Goal: Information Seeking & Learning: Learn about a topic

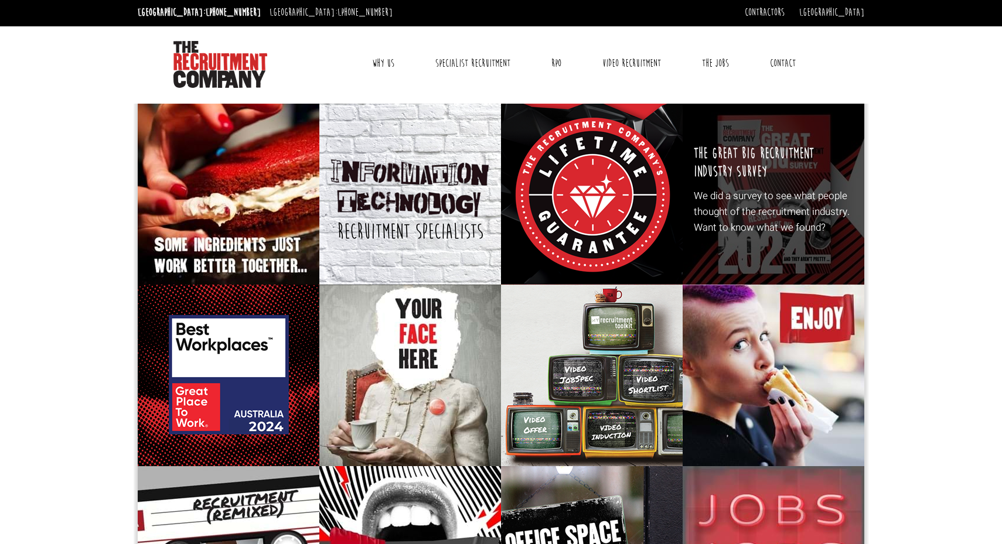
scroll to position [1, 0]
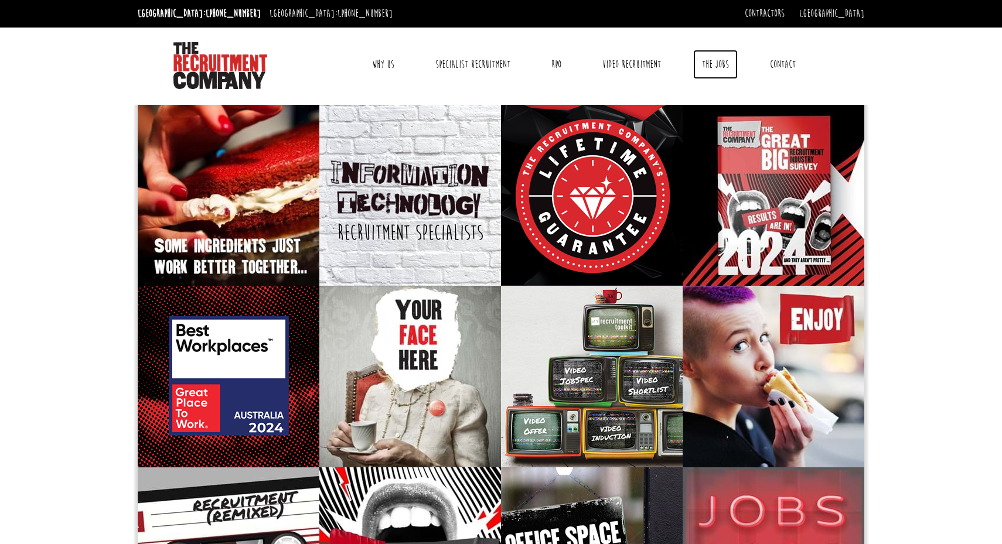
click at [716, 66] on link "The Jobs" at bounding box center [715, 64] width 45 height 29
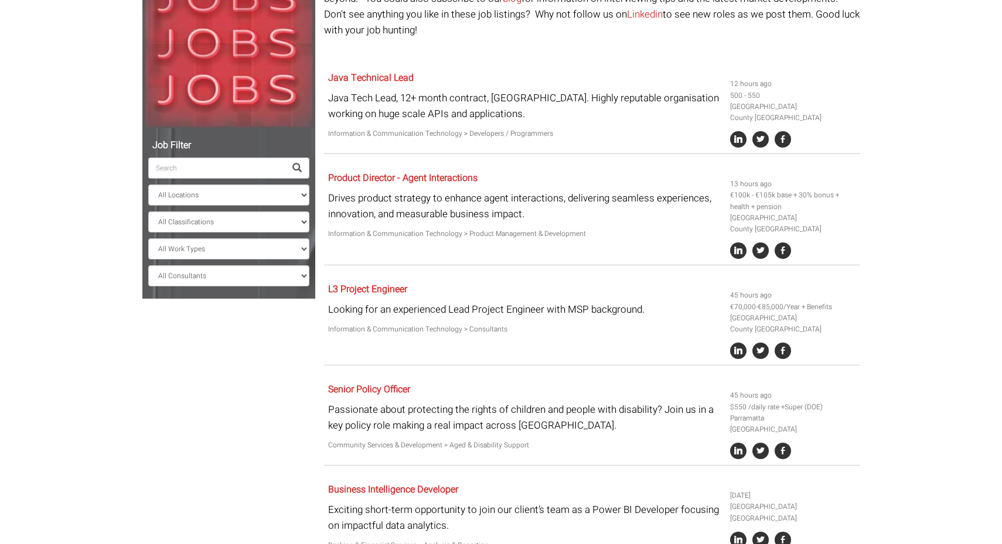
scroll to position [172, 0]
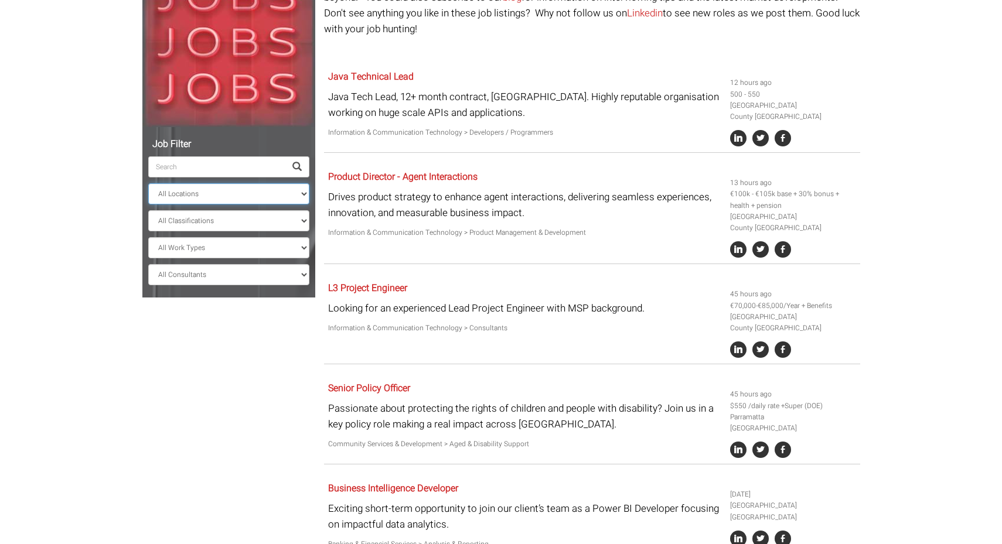
click at [258, 193] on select "All Locations Sydney Melbourne Ireland Sydney CBD Parramatta Circular Quay Nort…" at bounding box center [228, 193] width 161 height 21
select select "[GEOGRAPHIC_DATA]"
click at [148, 183] on select "All Locations Sydney Melbourne Ireland Sydney CBD Parramatta Circular Quay Nort…" at bounding box center [228, 193] width 161 height 21
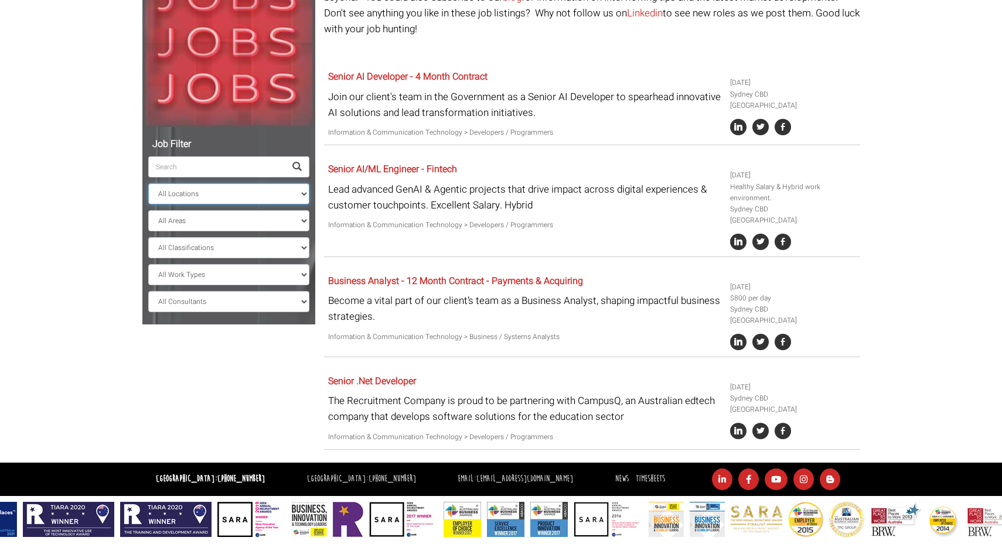
scroll to position [161, 0]
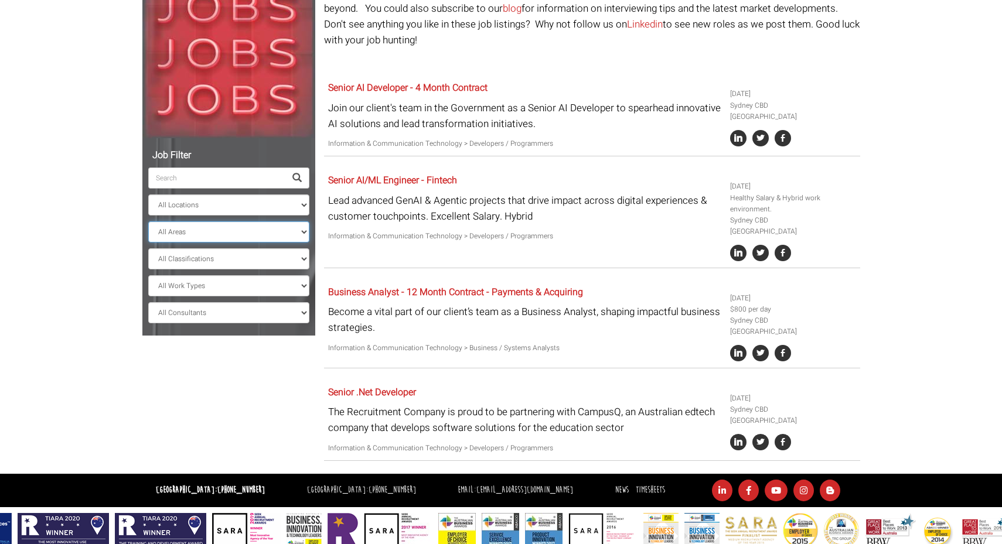
click at [223, 227] on select "All Areas New South Wales" at bounding box center [228, 231] width 161 height 21
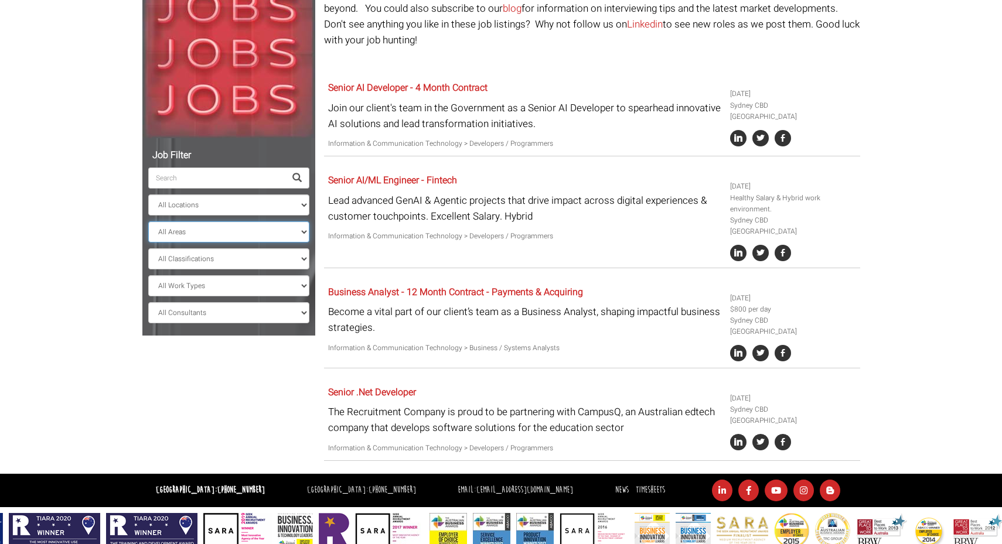
select select "New South Wales"
click at [148, 221] on select "All Areas New South Wales" at bounding box center [228, 231] width 161 height 21
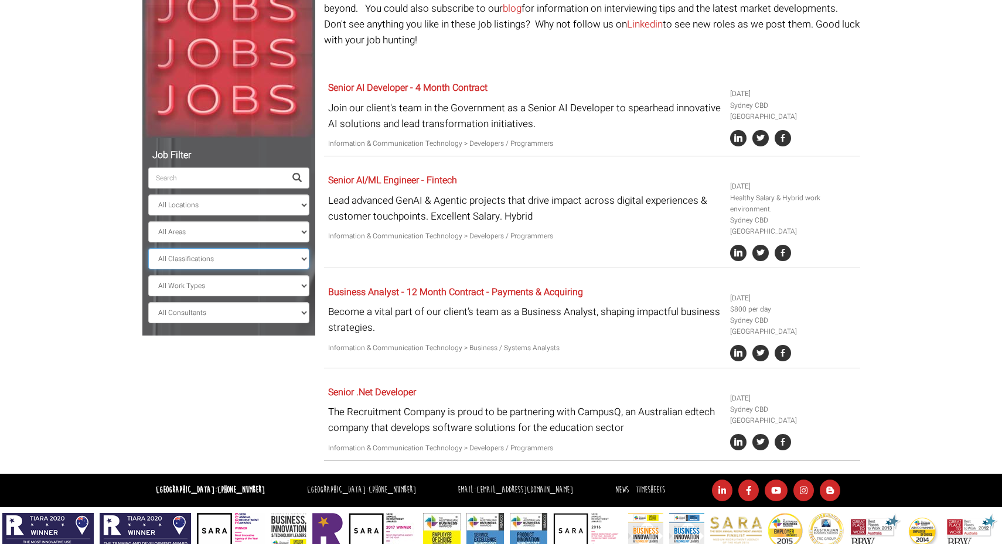
click at [207, 261] on select "All Classifications Banking & Financial Services Information & Communication Te…" at bounding box center [228, 258] width 161 height 21
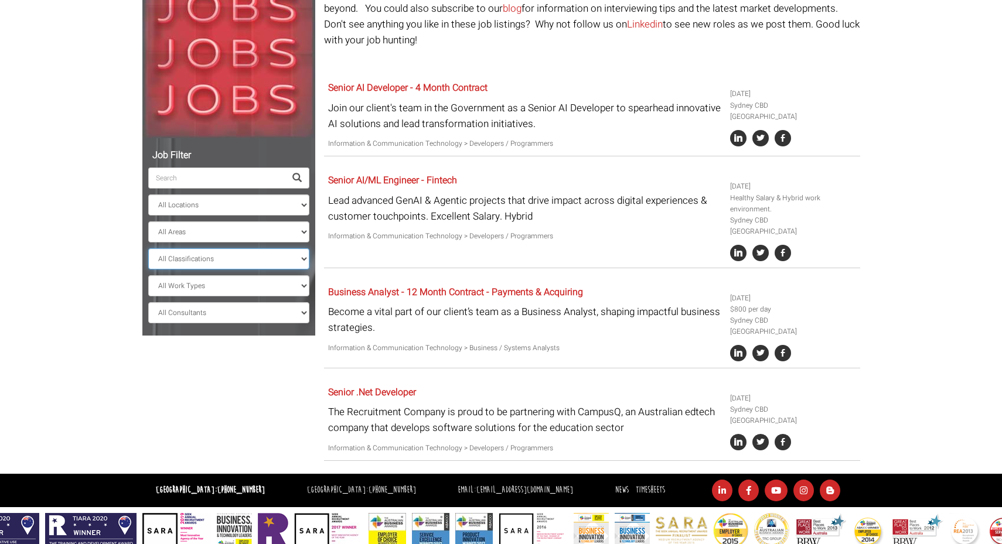
select select "Design & Architecture"
click at [148, 269] on select "All Classifications Banking & Financial Services Information & Communication Te…" at bounding box center [228, 258] width 161 height 21
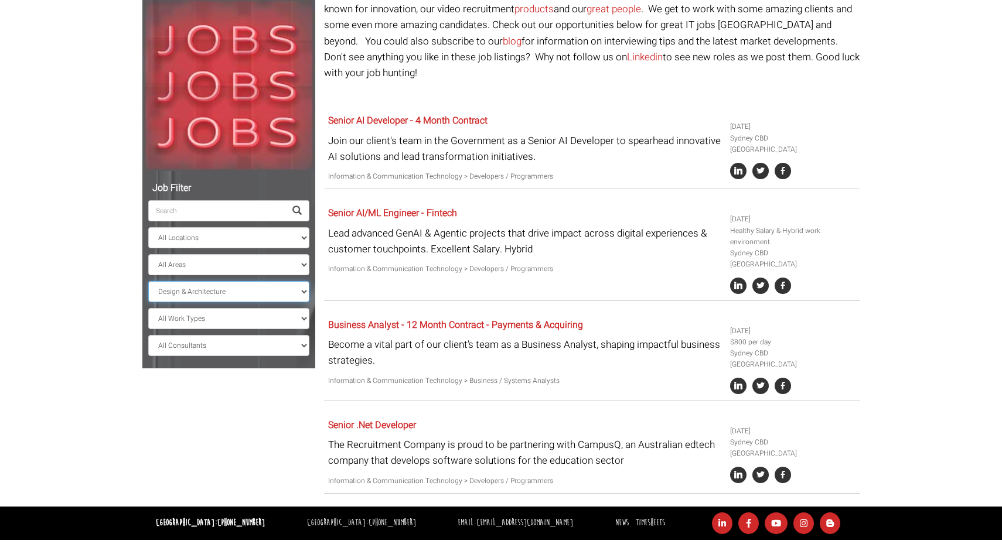
select select "? string:New South Wales ?"
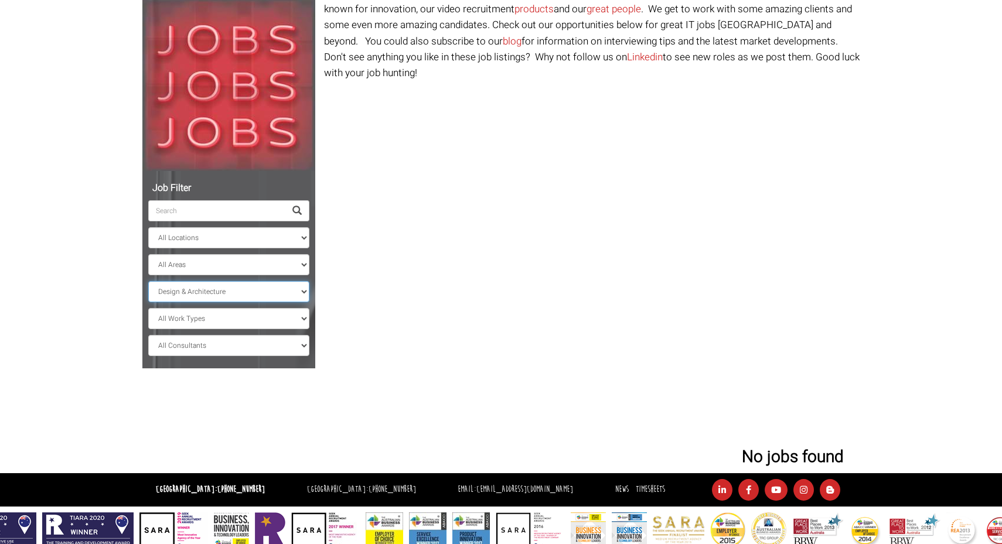
scroll to position [37, 0]
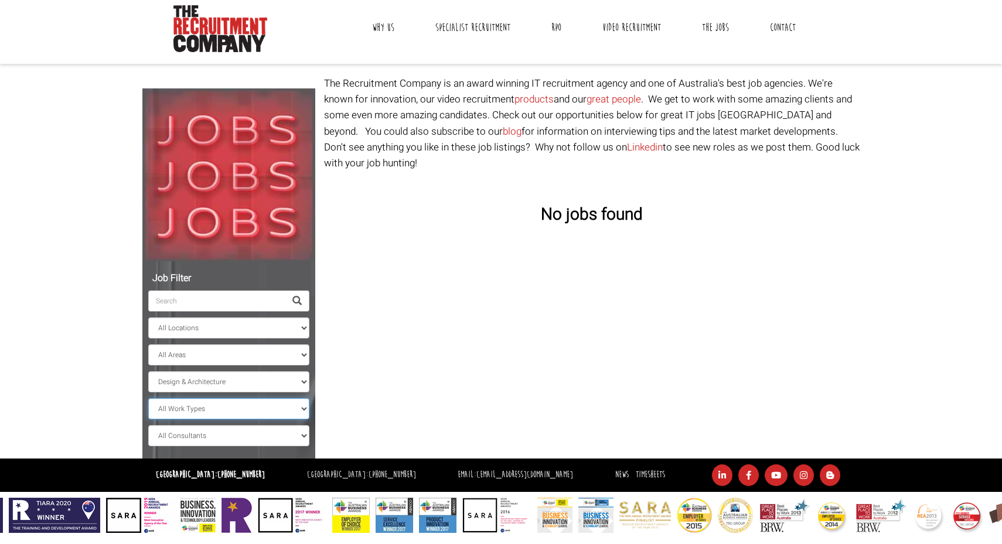
click at [209, 413] on select "All Work Types Full Time Part Time Casual Contract / Temp" at bounding box center [228, 408] width 161 height 21
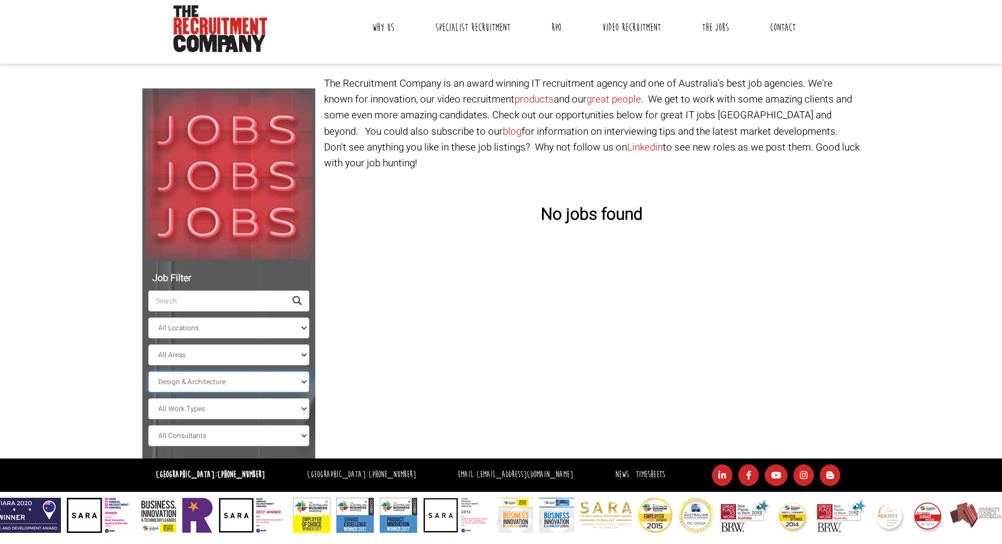
click at [215, 384] on select "All Classifications Banking & Financial Services Information & Communication Te…" at bounding box center [228, 381] width 161 height 21
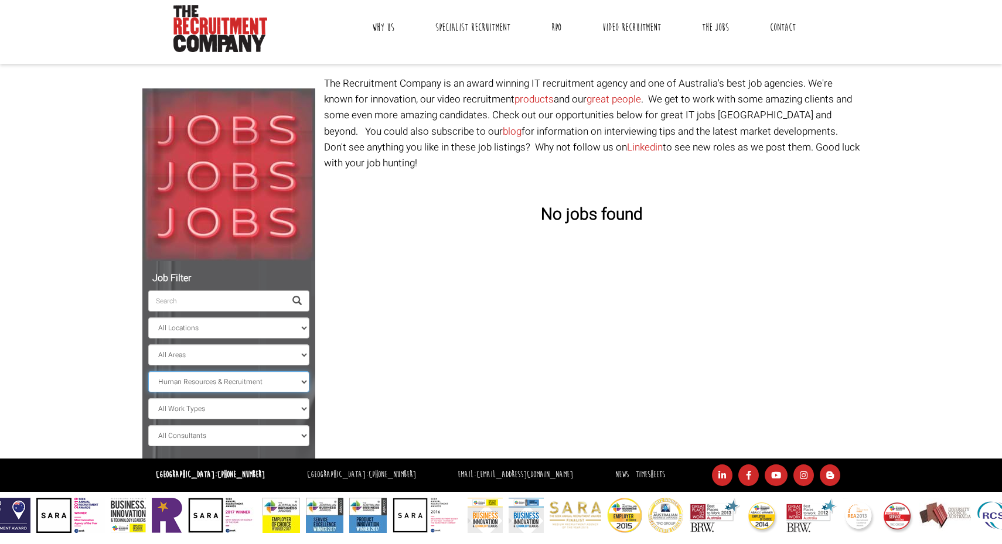
click at [148, 371] on select "All Classifications Banking & Financial Services Information & Communication Te…" at bounding box center [228, 381] width 161 height 21
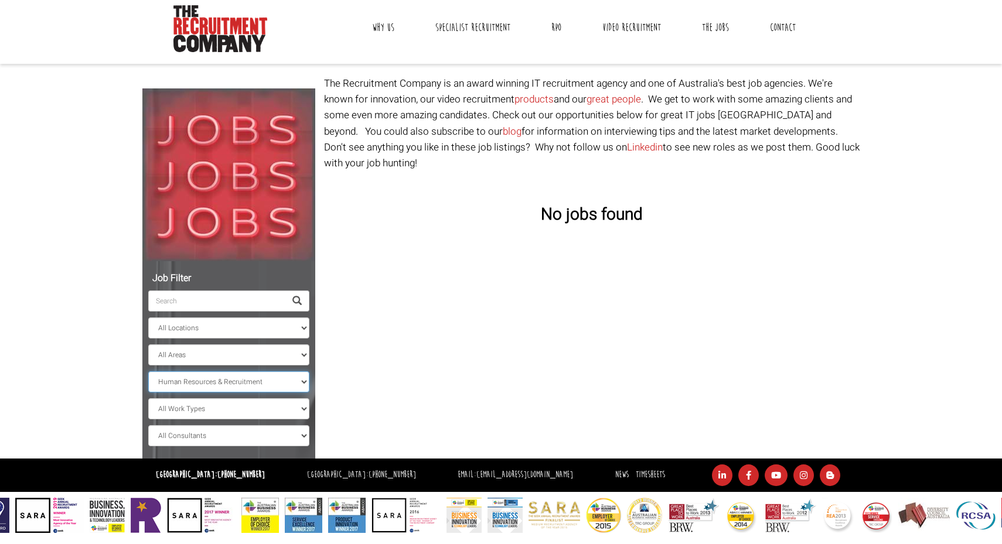
click at [241, 381] on select "All Classifications Banking & Financial Services Information & Communication Te…" at bounding box center [228, 381] width 161 height 21
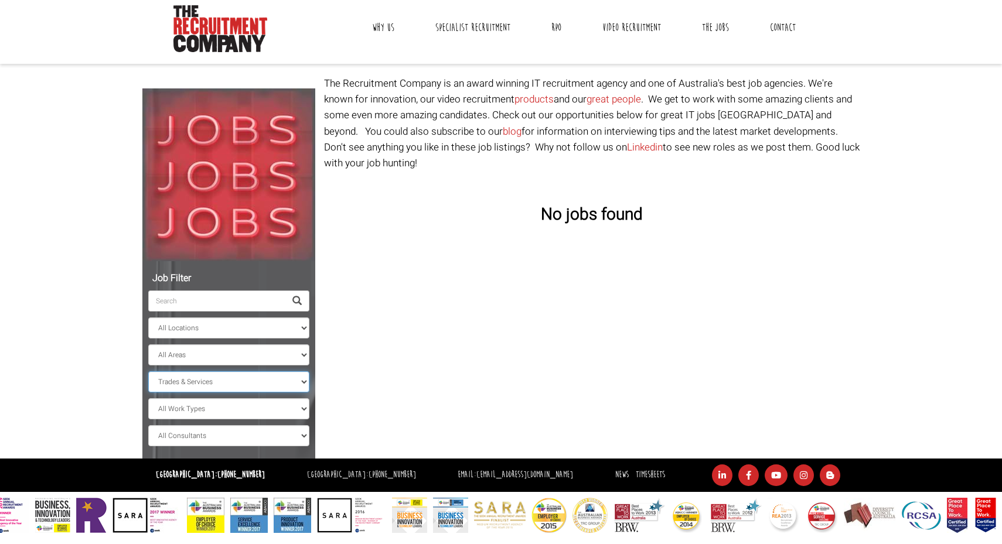
click at [148, 371] on select "All Classifications Banking & Financial Services Information & Communication Te…" at bounding box center [228, 381] width 161 height 21
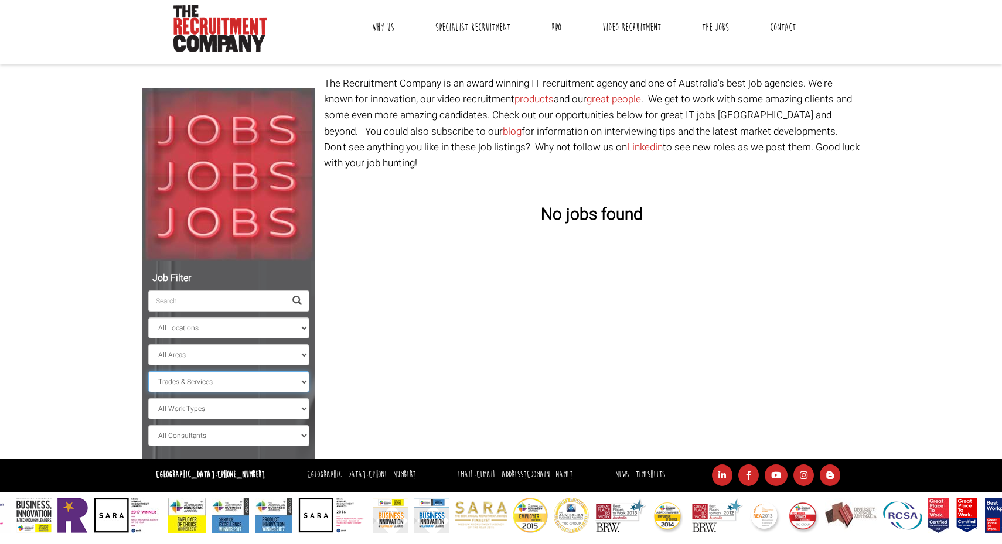
click at [243, 380] on select "All Classifications Banking & Financial Services Information & Communication Te…" at bounding box center [228, 381] width 161 height 21
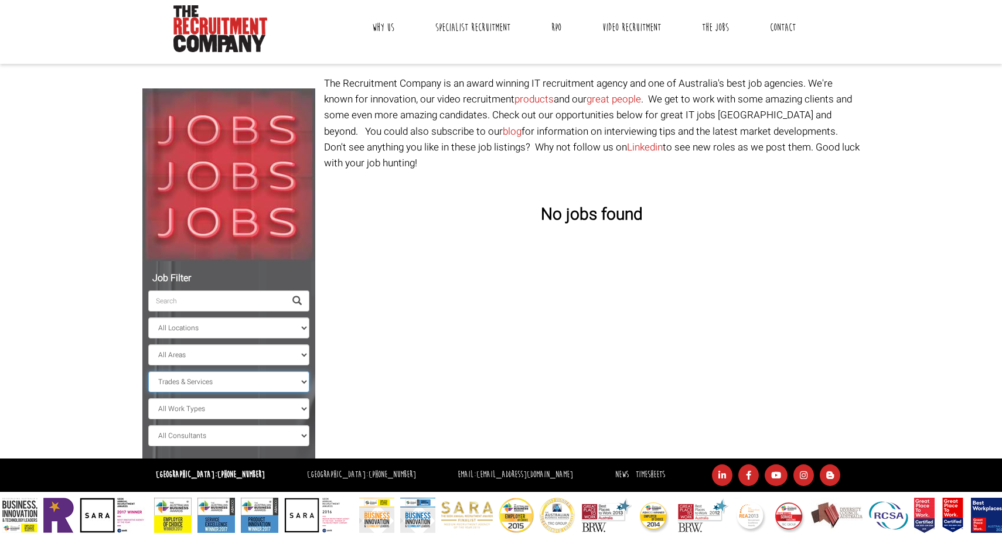
click at [148, 371] on select "All Classifications Banking & Financial Services Information & Communication Te…" at bounding box center [228, 381] width 161 height 21
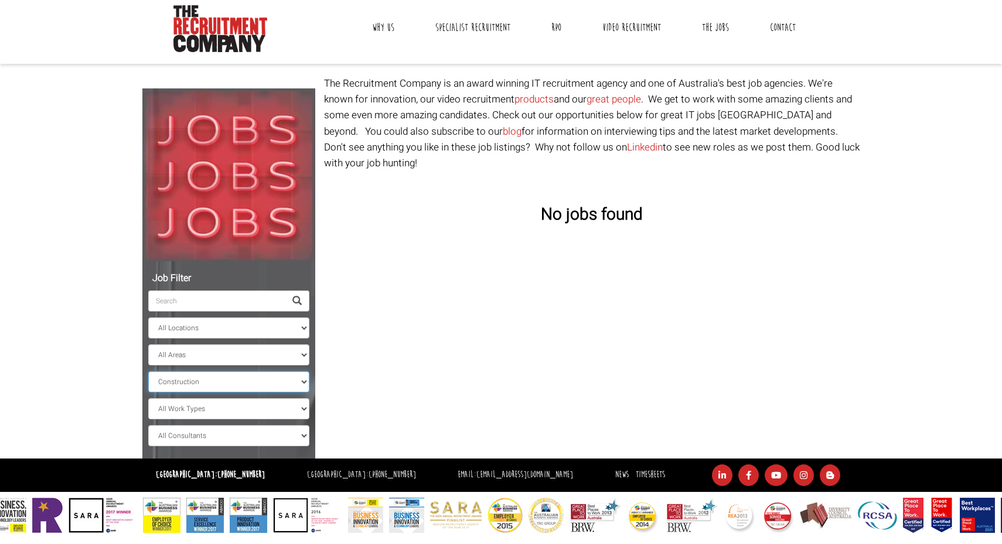
click at [230, 374] on select "All Classifications Banking & Financial Services Information & Communication Te…" at bounding box center [228, 381] width 161 height 21
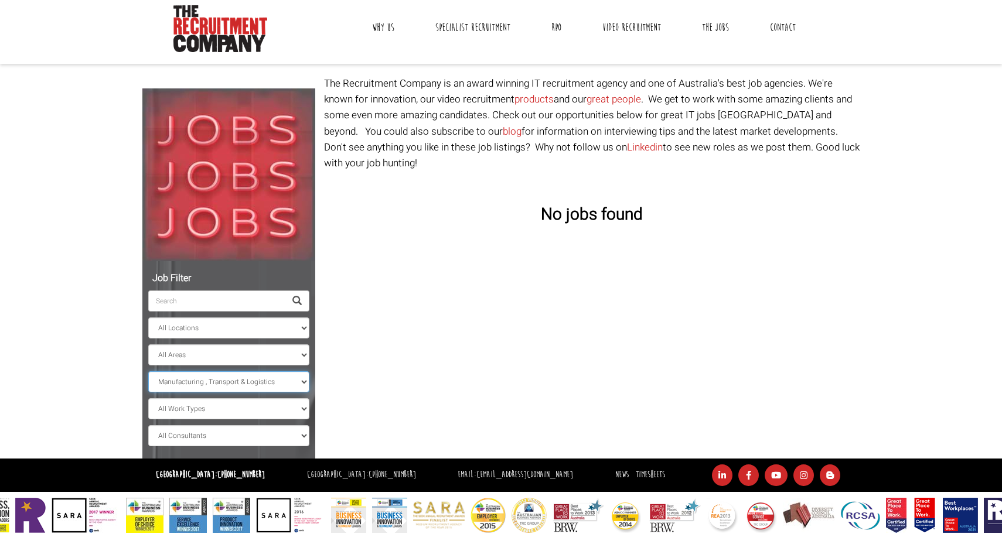
click at [148, 371] on select "All Classifications Banking & Financial Services Information & Communication Te…" at bounding box center [228, 381] width 161 height 21
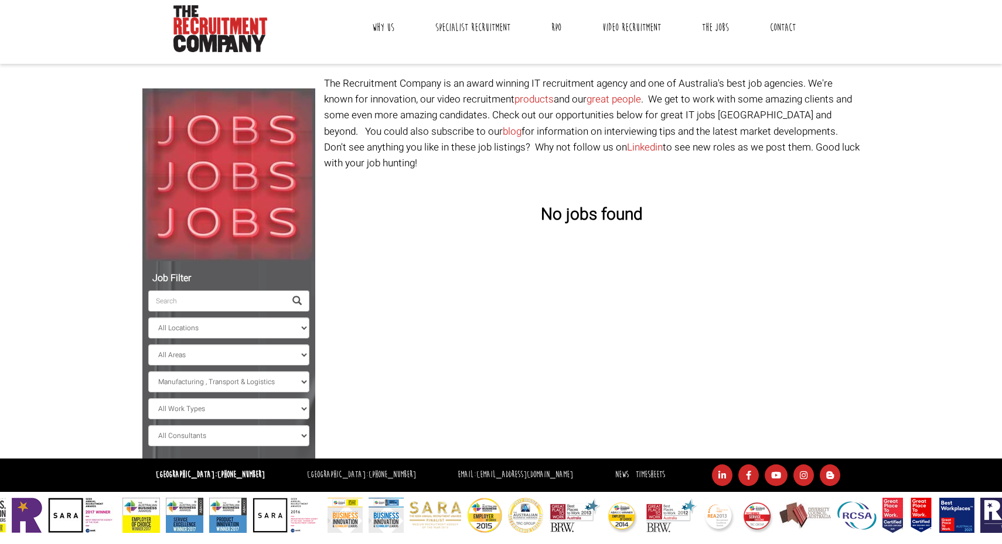
click at [484, 313] on div "Job Filter All Locations Sydney Melbourne Ireland Sydney CBD Parramatta Circula…" at bounding box center [501, 267] width 735 height 383
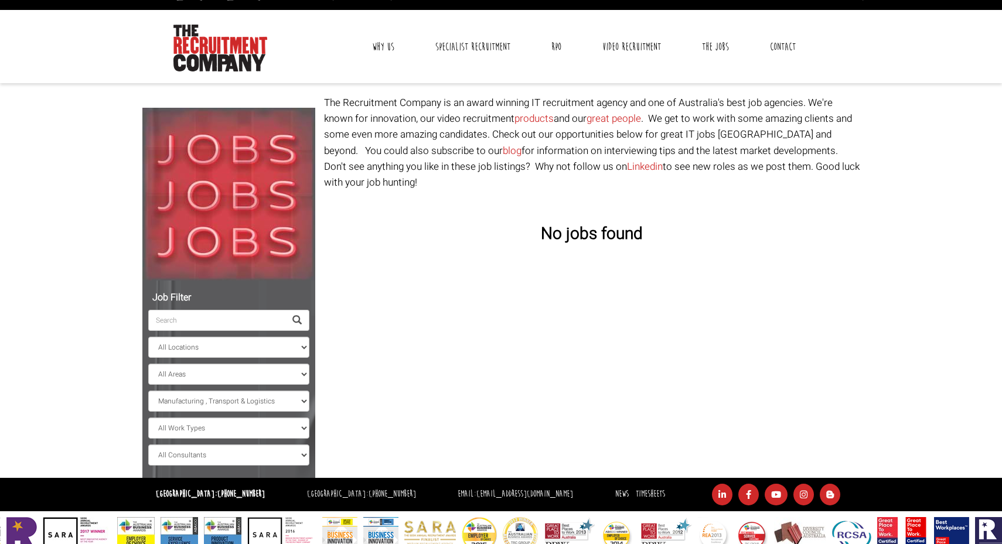
scroll to position [37, 0]
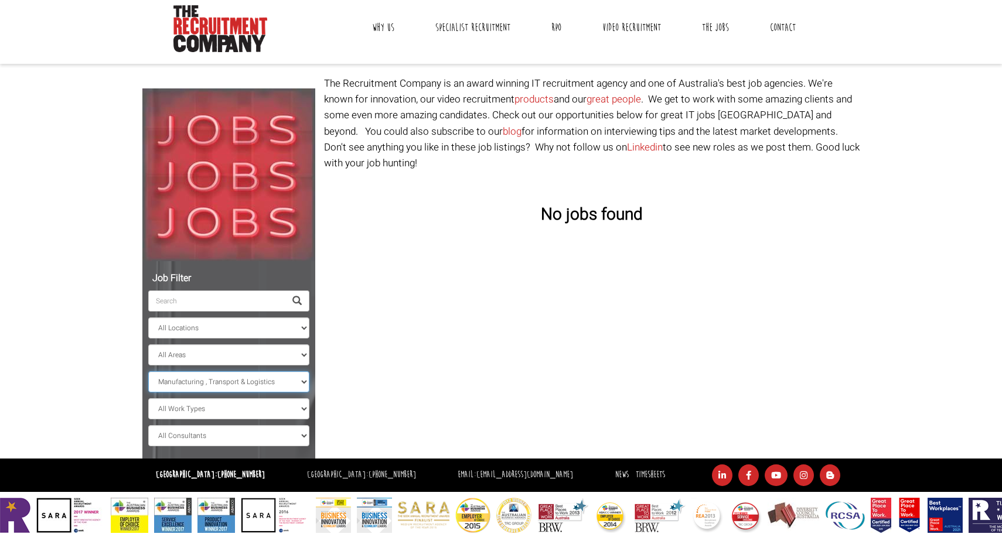
click at [240, 381] on select "All Classifications Banking & Financial Services Information & Communication Te…" at bounding box center [228, 381] width 161 height 21
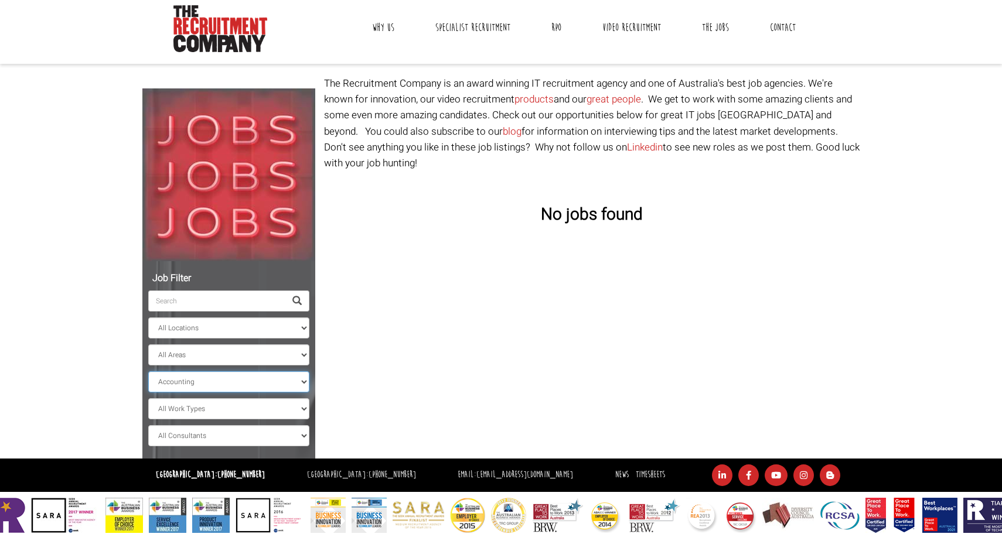
click at [148, 371] on select "All Classifications Banking & Financial Services Information & Communication Te…" at bounding box center [228, 381] width 161 height 21
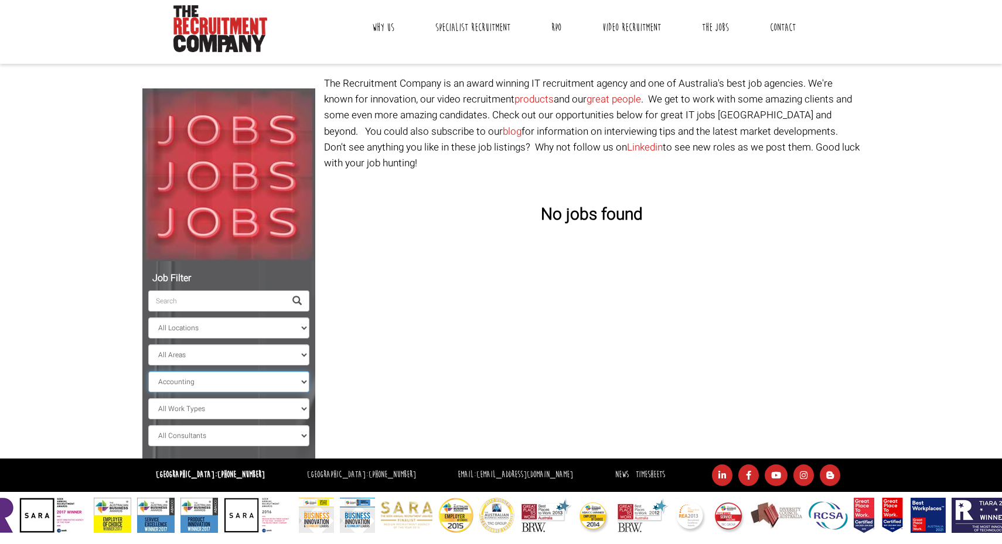
click at [301, 383] on select "All Classifications Banking & Financial Services Information & Communication Te…" at bounding box center [228, 381] width 161 height 21
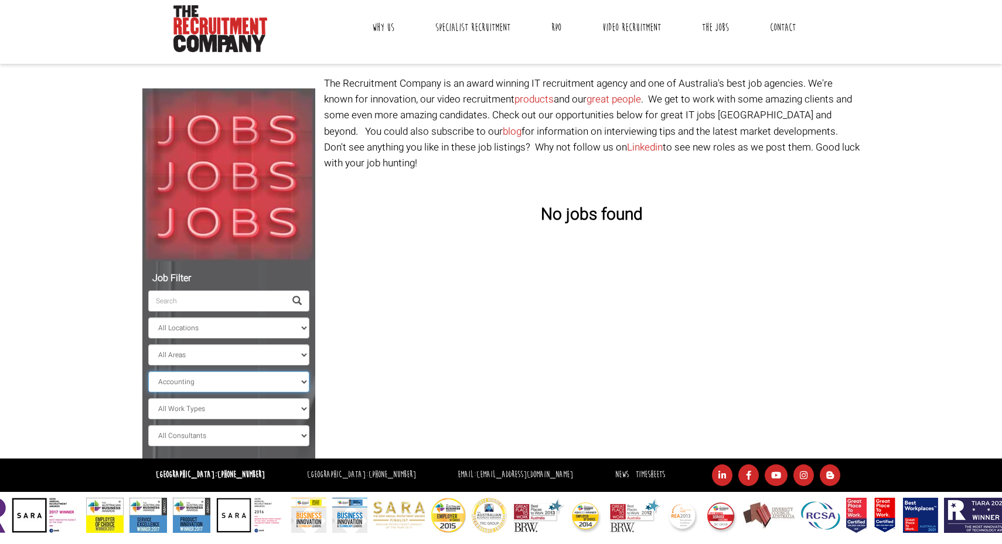
click at [148, 371] on select "All Classifications Banking & Financial Services Information & Communication Te…" at bounding box center [228, 381] width 161 height 21
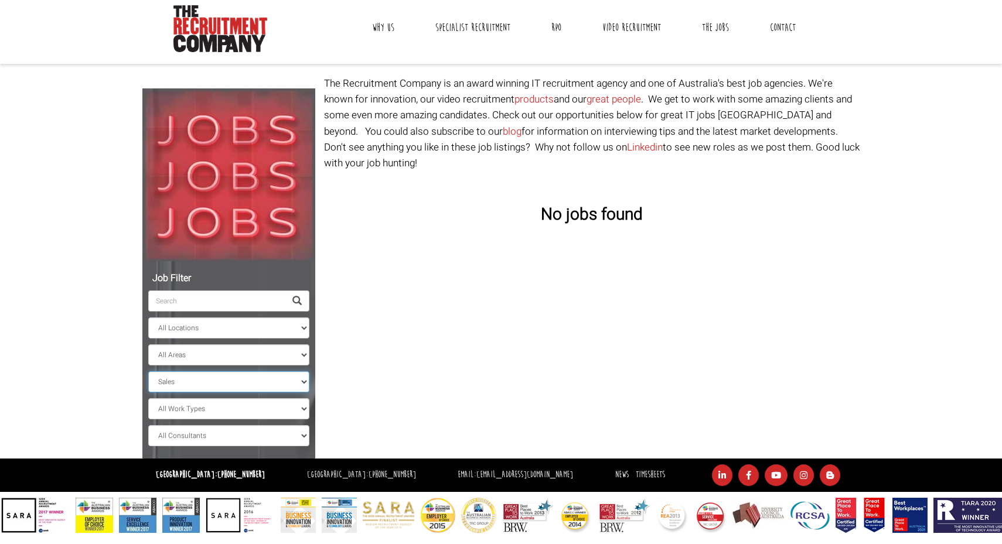
click at [260, 378] on select "All Classifications Banking & Financial Services Information & Communication Te…" at bounding box center [228, 381] width 161 height 21
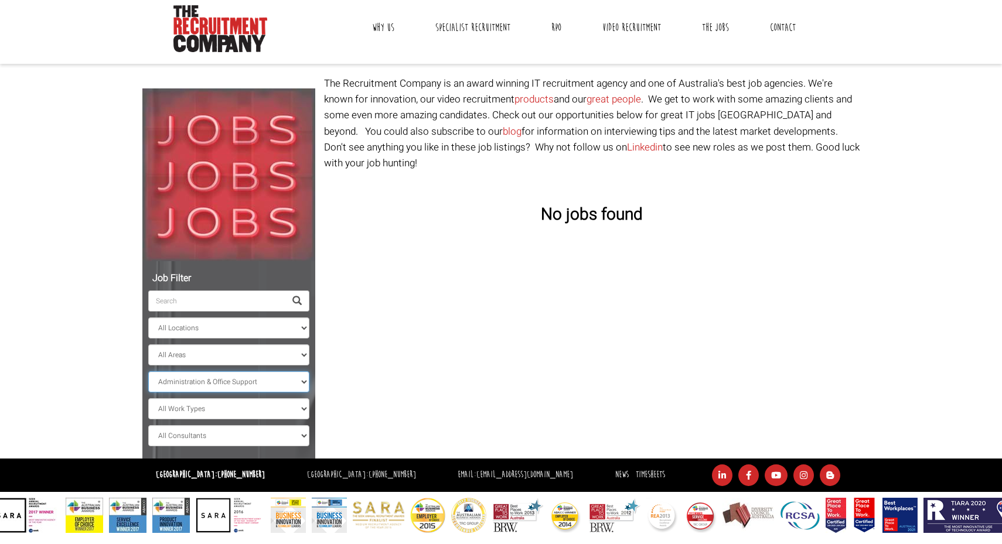
click at [148, 371] on select "All Classifications Banking & Financial Services Information & Communication Te…" at bounding box center [228, 381] width 161 height 21
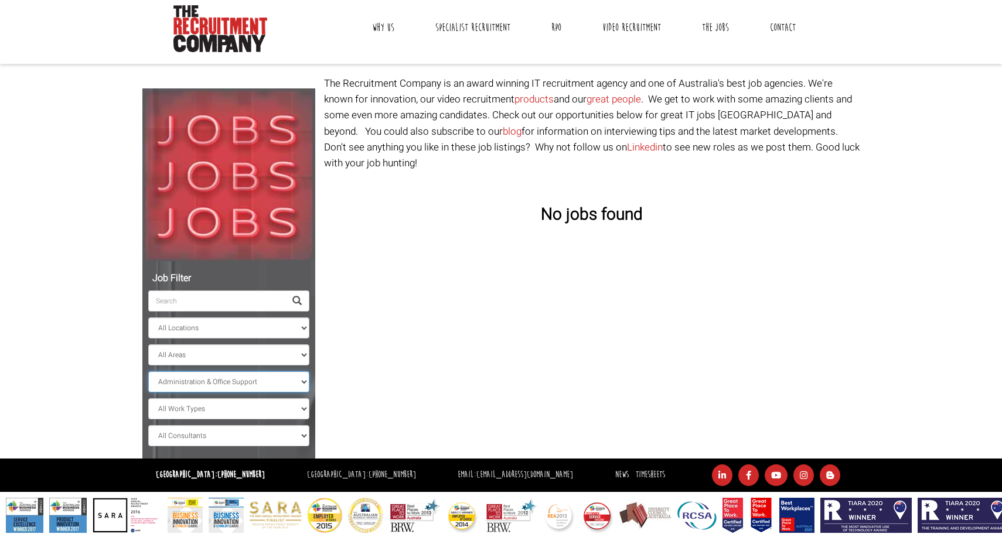
click at [261, 383] on select "All Classifications Banking & Financial Services Information & Communication Te…" at bounding box center [228, 381] width 161 height 21
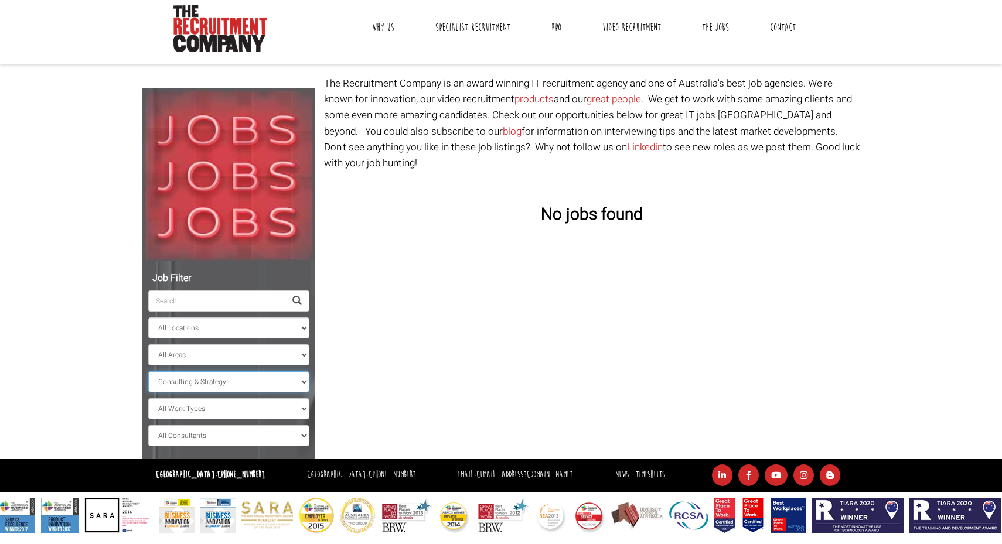
click at [148, 371] on select "All Classifications Banking & Financial Services Information & Communication Te…" at bounding box center [228, 381] width 161 height 21
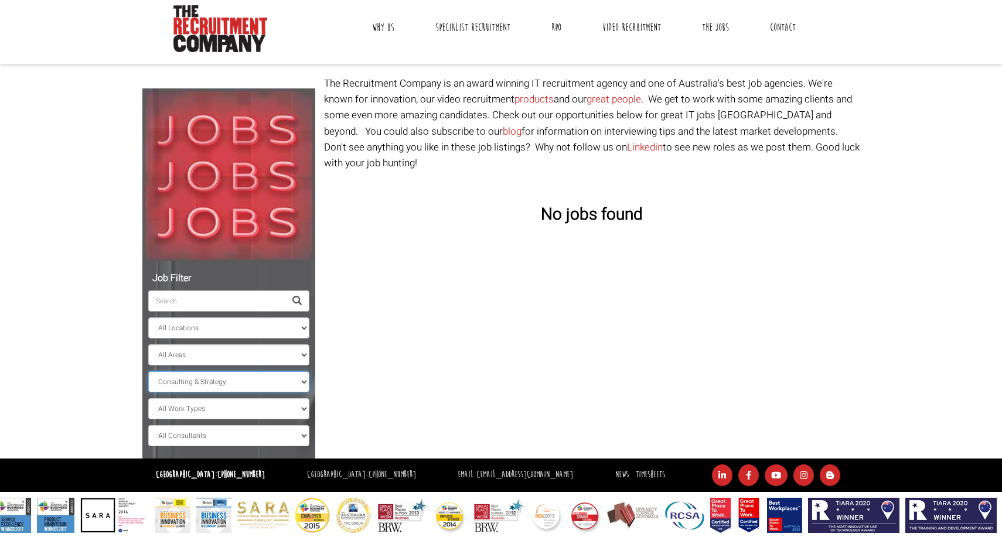
click at [260, 381] on select "All Classifications Banking & Financial Services Information & Communication Te…" at bounding box center [228, 381] width 161 height 21
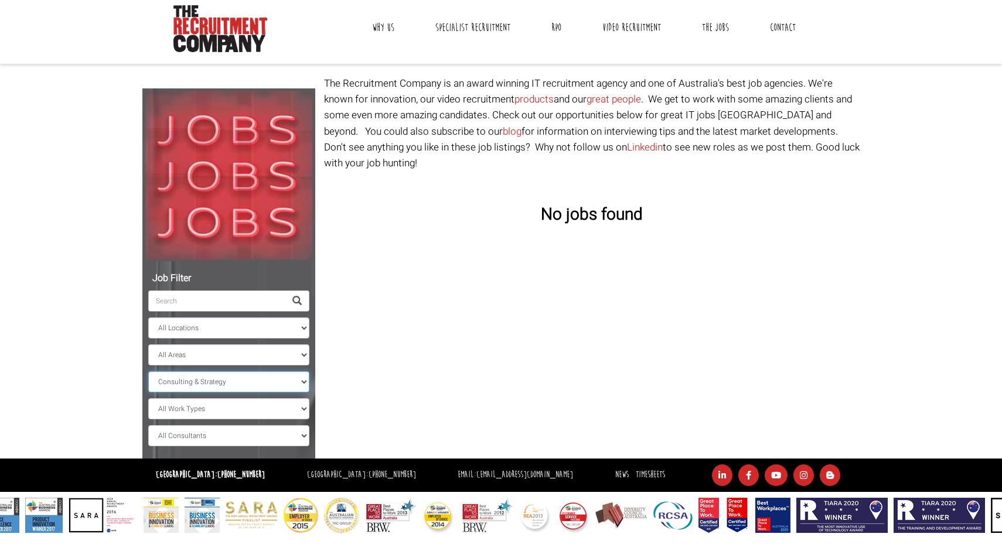
click at [148, 371] on select "All Classifications Banking & Financial Services Information & Communication Te…" at bounding box center [228, 381] width 161 height 21
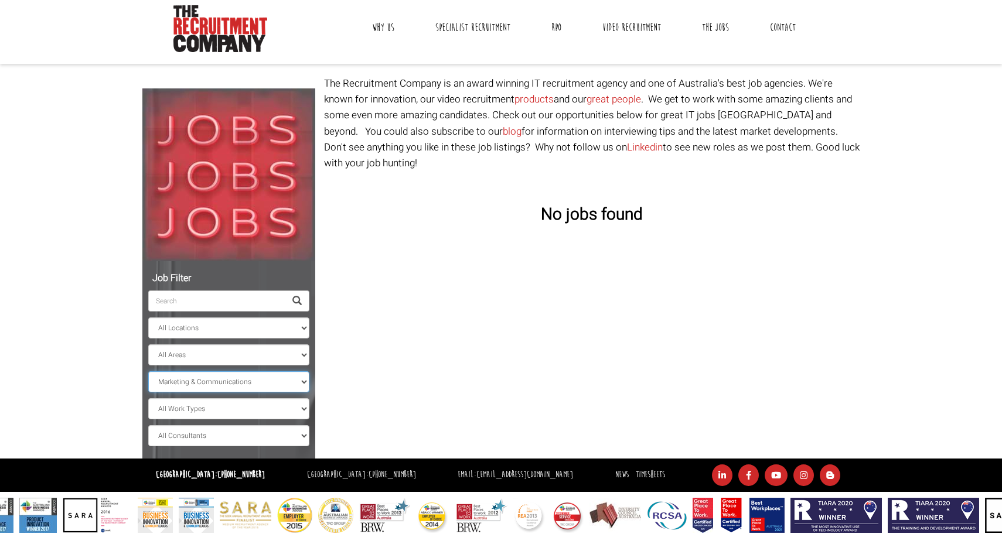
click at [240, 385] on select "All Classifications Banking & Financial Services Information & Communication Te…" at bounding box center [228, 381] width 161 height 21
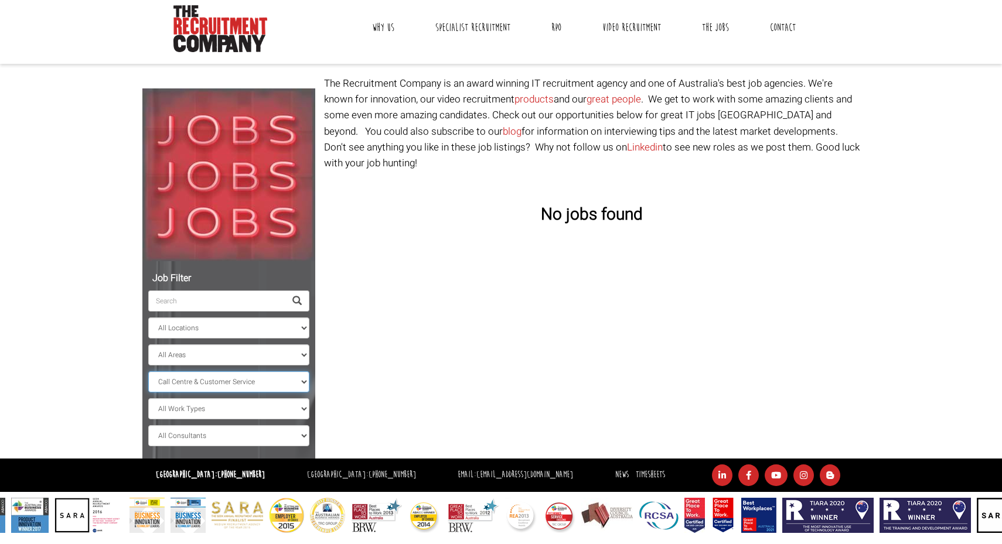
click at [148, 371] on select "All Classifications Banking & Financial Services Information & Communication Te…" at bounding box center [228, 381] width 161 height 21
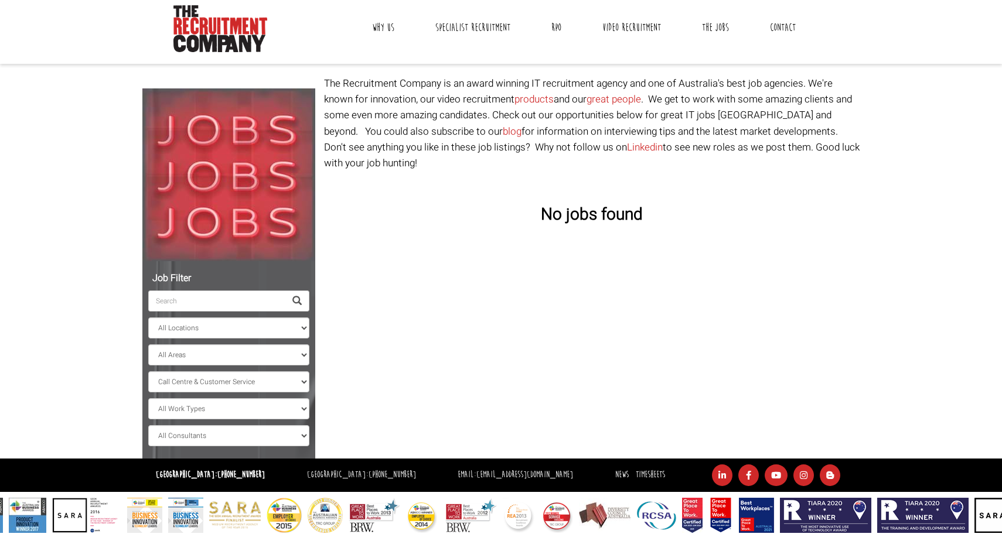
click at [384, 335] on div "Job Filter All Locations Sydney Melbourne Ireland Sydney CBD Parramatta Circula…" at bounding box center [501, 267] width 735 height 383
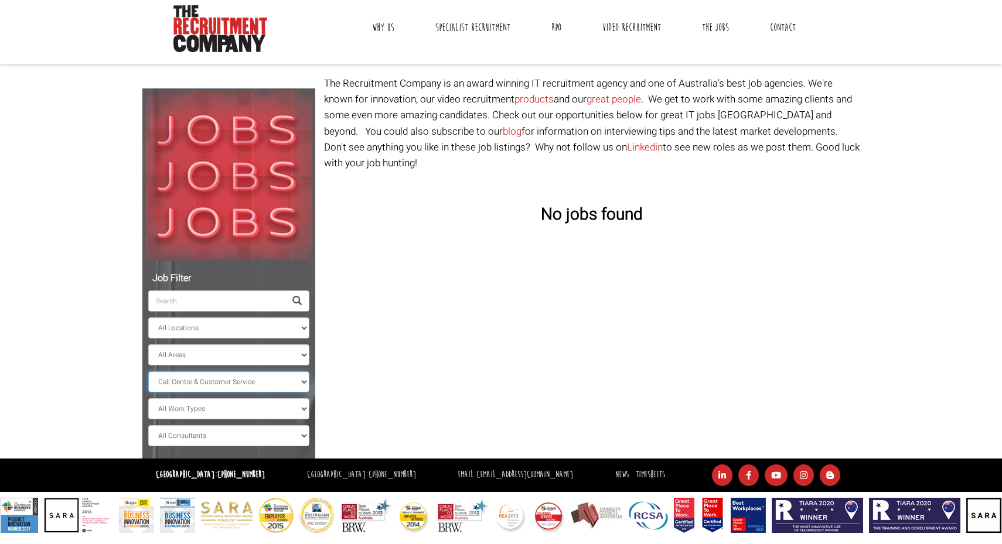
click at [272, 380] on select "All Classifications Banking & Financial Services Information & Communication Te…" at bounding box center [228, 381] width 161 height 21
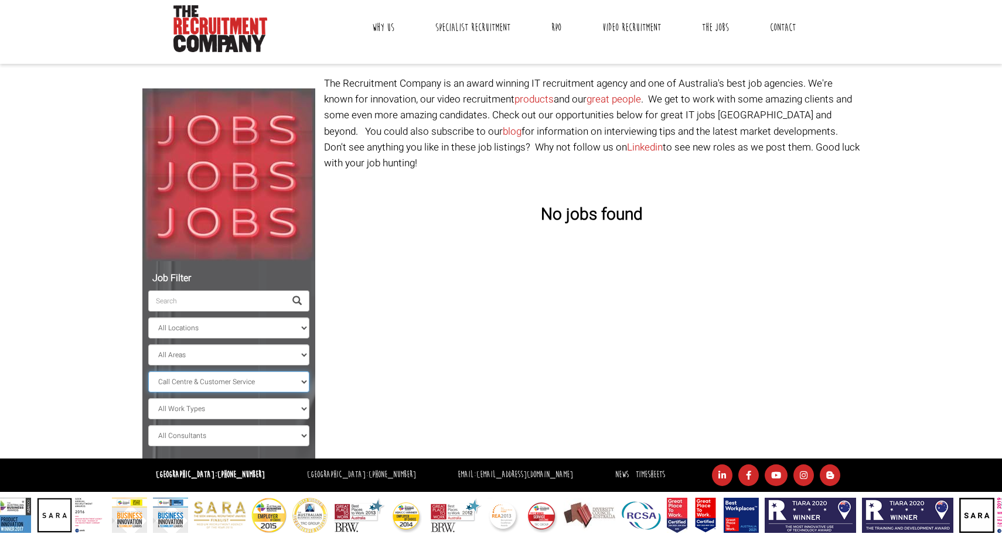
click at [148, 371] on select "All Classifications Banking & Financial Services Information & Communication Te…" at bounding box center [228, 381] width 161 height 21
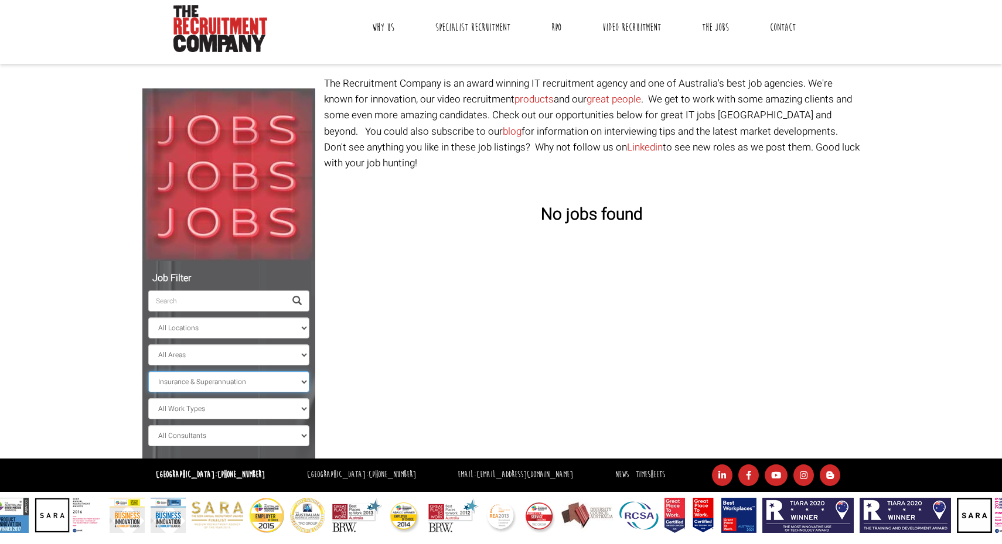
click at [251, 380] on select "All Classifications Banking & Financial Services Information & Communication Te…" at bounding box center [228, 381] width 161 height 21
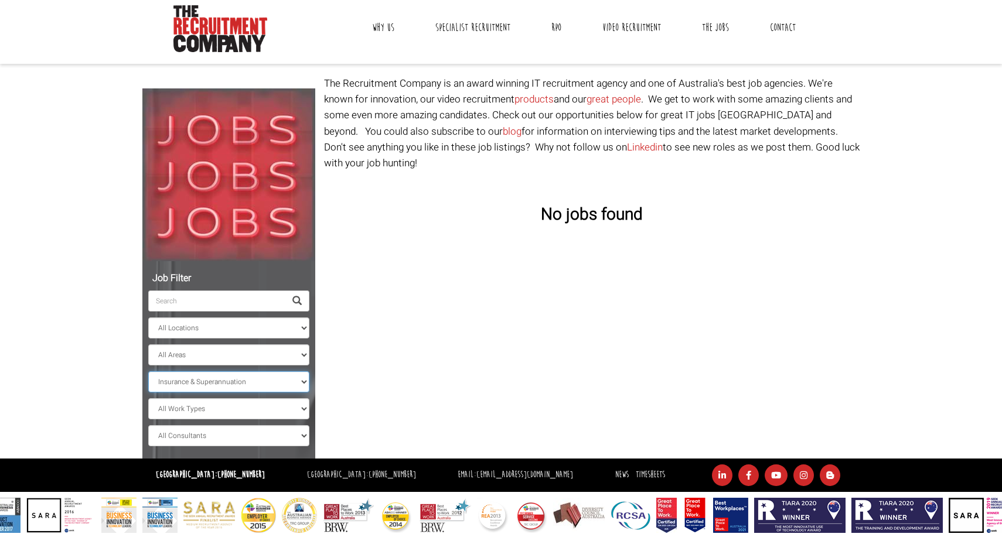
select select "Community Services & Development"
click at [148, 371] on select "All Classifications Banking & Financial Services Information & Communication Te…" at bounding box center [228, 381] width 161 height 21
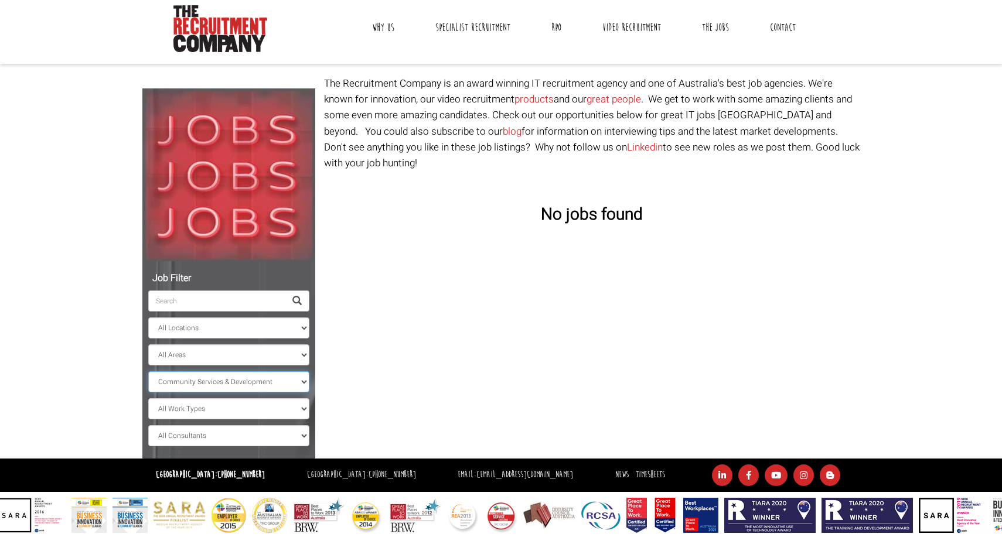
click at [244, 385] on select "All Classifications Banking & Financial Services Information & Communication Te…" at bounding box center [228, 381] width 161 height 21
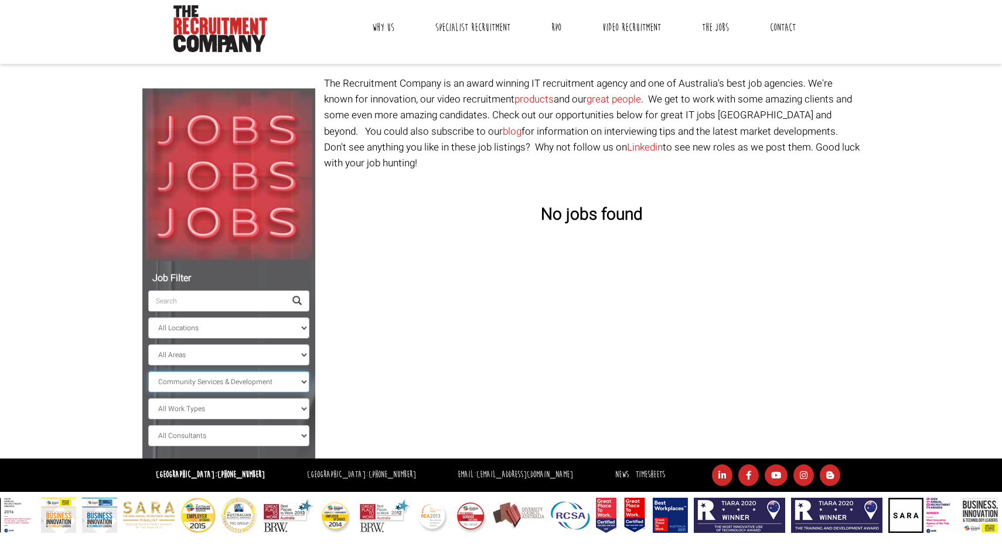
select select
click at [148, 371] on select "All Classifications Banking & Financial Services Information & Communication Te…" at bounding box center [228, 381] width 161 height 21
select select "New South Wales"
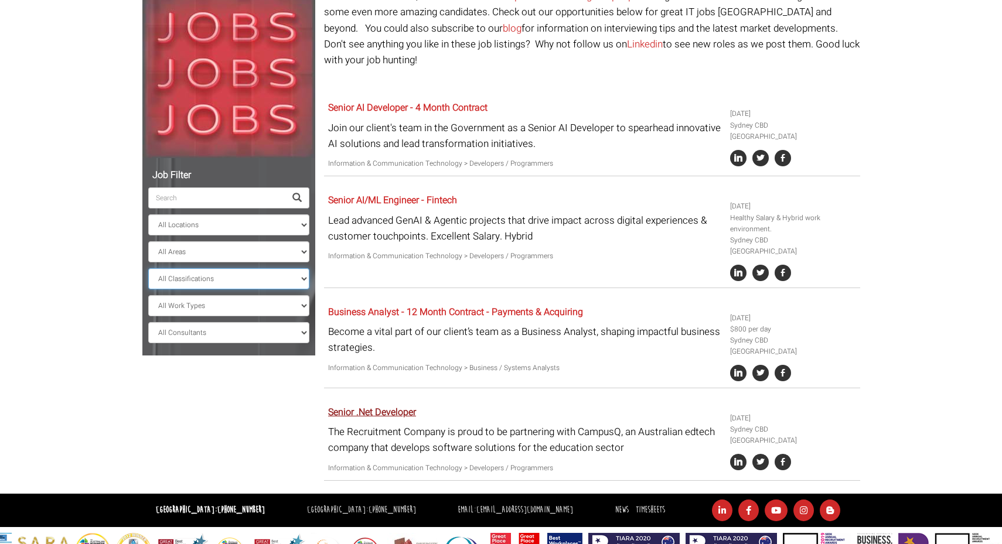
scroll to position [140, 0]
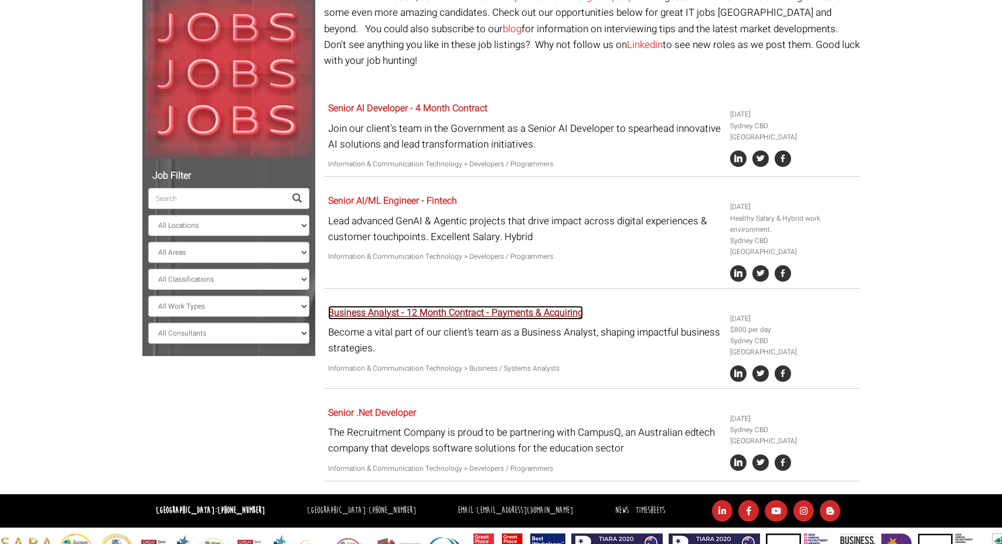
click at [397, 306] on link "Business Analyst - 12 Month Contract - Payments & Acquiring" at bounding box center [455, 313] width 255 height 14
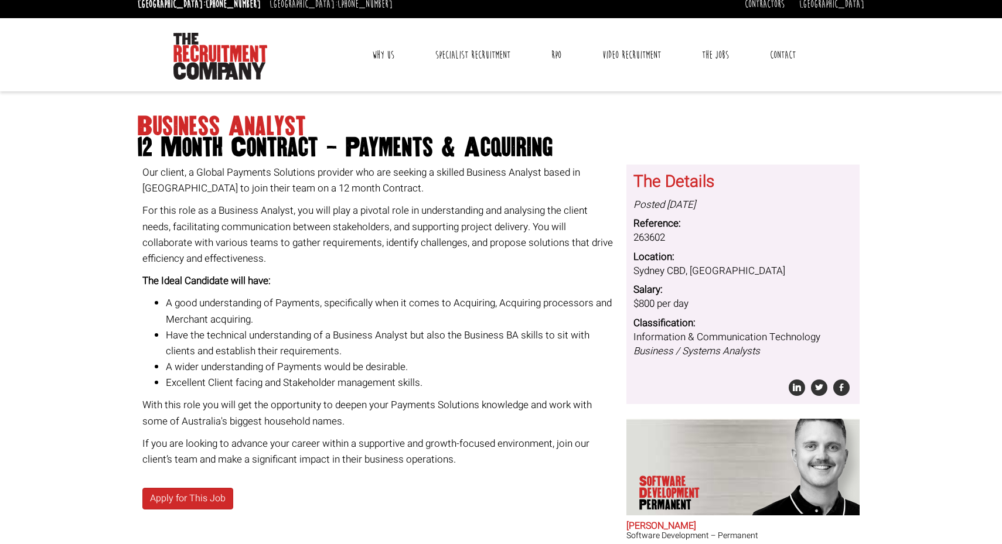
scroll to position [8, 0]
